Goal: Transaction & Acquisition: Purchase product/service

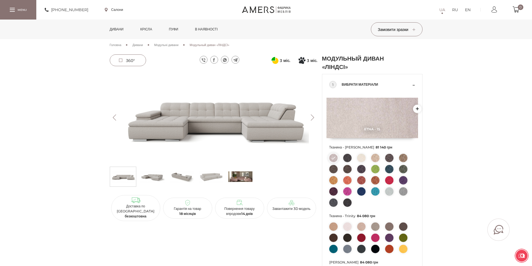
click at [311, 119] on button "Next" at bounding box center [313, 117] width 10 height 6
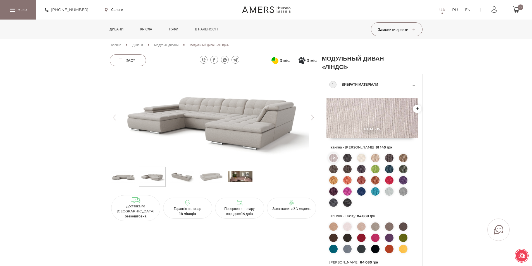
click at [119, 27] on link "Дивани" at bounding box center [117, 30] width 22 height 20
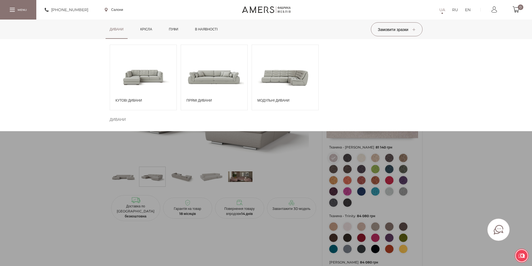
click at [163, 81] on span at bounding box center [143, 77] width 66 height 39
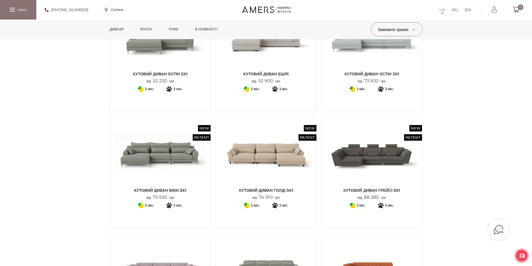
scroll to position [447, 0]
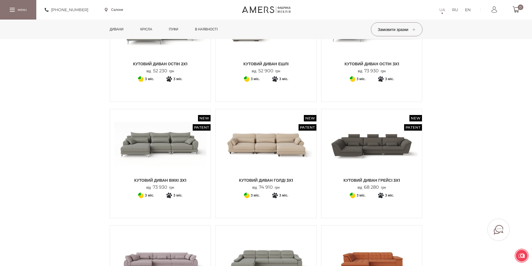
click at [444, 171] on section "Головна Дивани Кутові дивани Кутові дивани Кутові дивани Кутові дивани Прямі ди…" at bounding box center [266, 101] width 532 height 1018
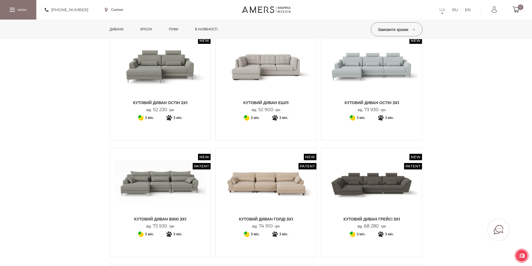
scroll to position [335, 0]
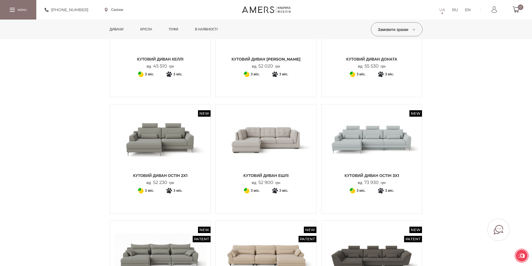
click at [393, 161] on img at bounding box center [372, 139] width 92 height 61
click at [372, 149] on img at bounding box center [372, 139] width 92 height 61
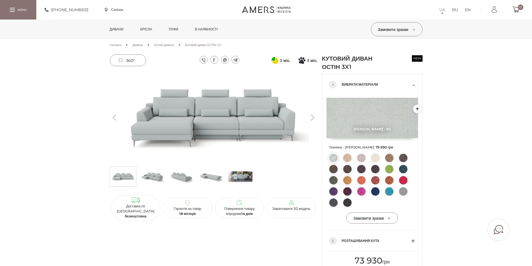
click at [148, 176] on img at bounding box center [152, 176] width 24 height 17
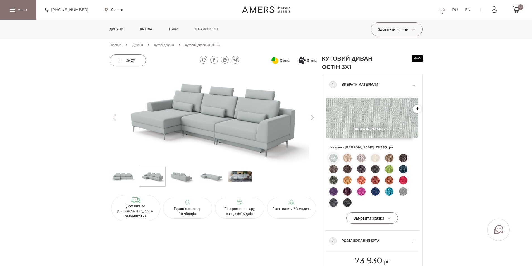
click at [181, 177] on img at bounding box center [181, 176] width 24 height 17
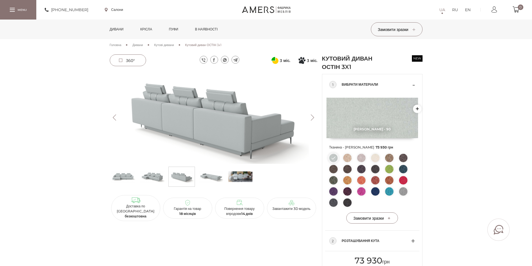
click at [221, 179] on img at bounding box center [211, 176] width 24 height 17
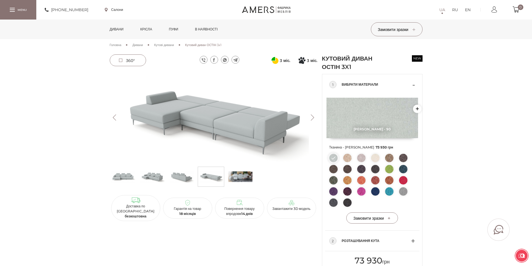
click at [234, 179] on img at bounding box center [240, 176] width 24 height 17
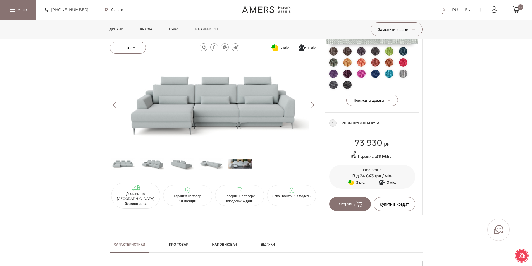
scroll to position [50, 0]
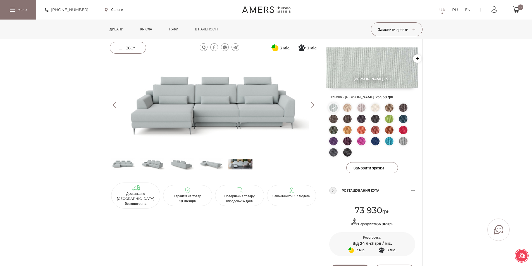
click at [114, 104] on button "Previous" at bounding box center [115, 105] width 10 height 6
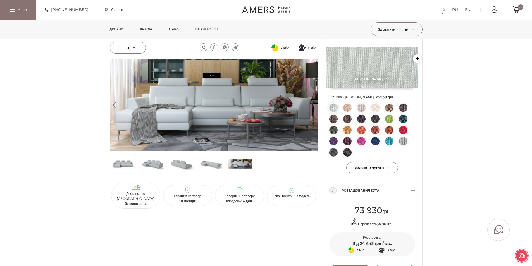
click at [114, 104] on button "Previous" at bounding box center [115, 105] width 10 height 6
click at [129, 46] on span "360°" at bounding box center [130, 48] width 9 height 5
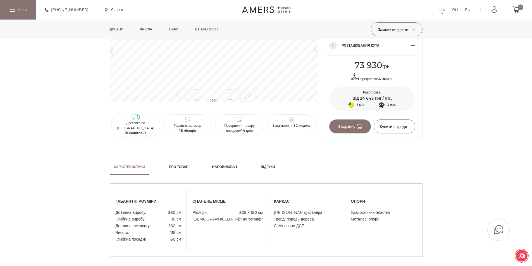
scroll to position [363, 0]
